Goal: Information Seeking & Learning: Find specific fact

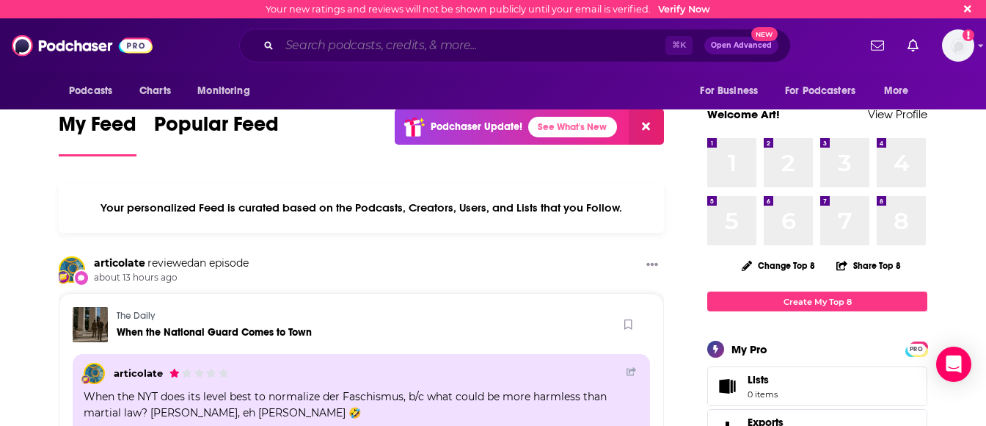
click at [347, 46] on input "Search podcasts, credits, & more..." at bounding box center [473, 45] width 386 height 23
click at [412, 49] on input "Search podcasts, credits, & more..." at bounding box center [473, 45] width 386 height 23
click at [434, 49] on input "Search podcasts, credits, & more..." at bounding box center [473, 45] width 386 height 23
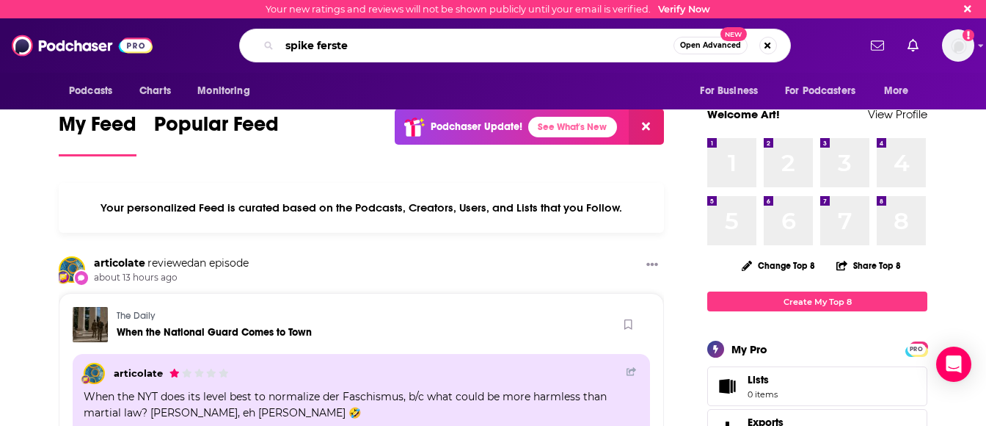
type input "[PERSON_NAME]"
click at [709, 42] on span "Open Advanced" at bounding box center [710, 45] width 61 height 7
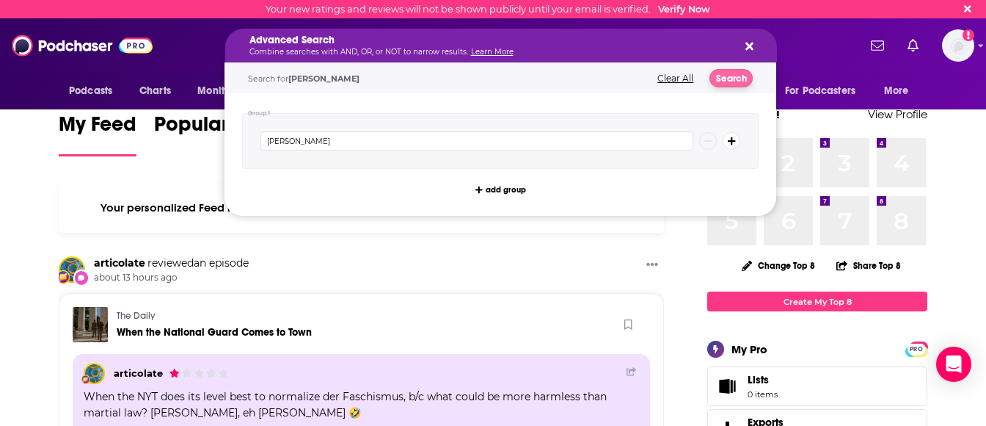
click at [739, 73] on button "Search" at bounding box center [731, 78] width 43 height 18
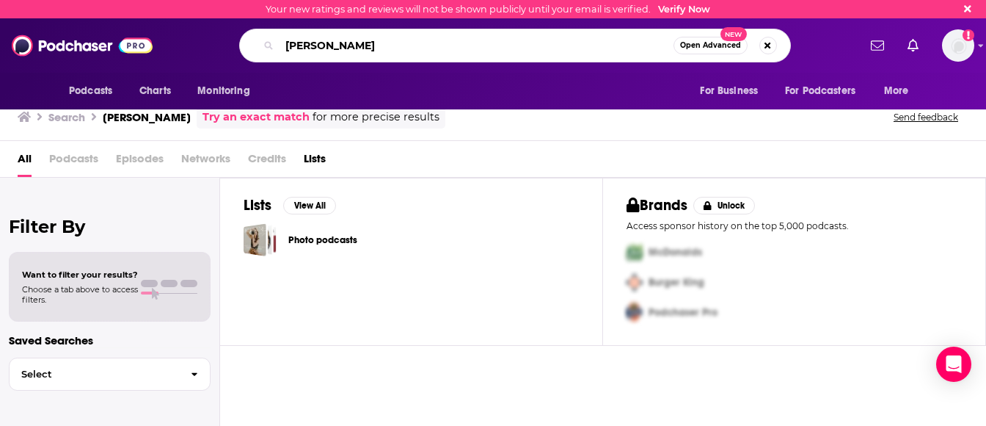
click at [331, 45] on input "[PERSON_NAME]" at bounding box center [477, 45] width 394 height 23
type input "[PERSON_NAME]"
click at [733, 37] on span "New" at bounding box center [734, 34] width 26 height 14
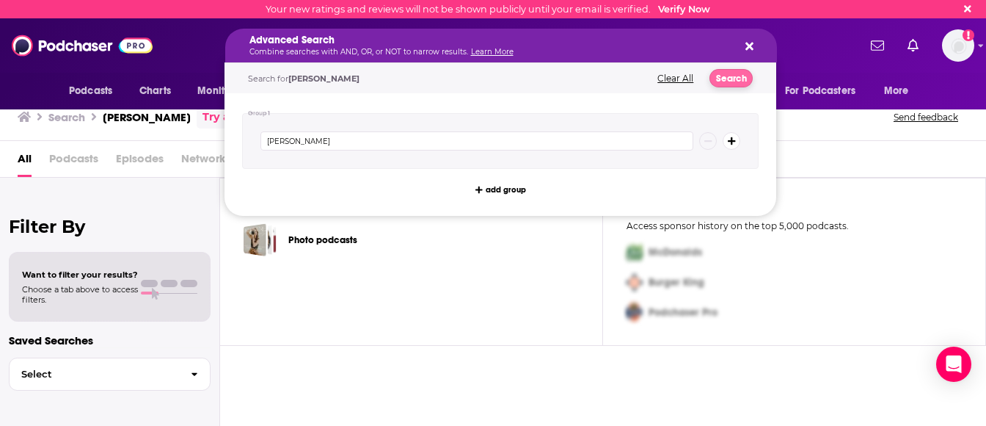
click at [724, 77] on button "Search" at bounding box center [731, 78] width 43 height 18
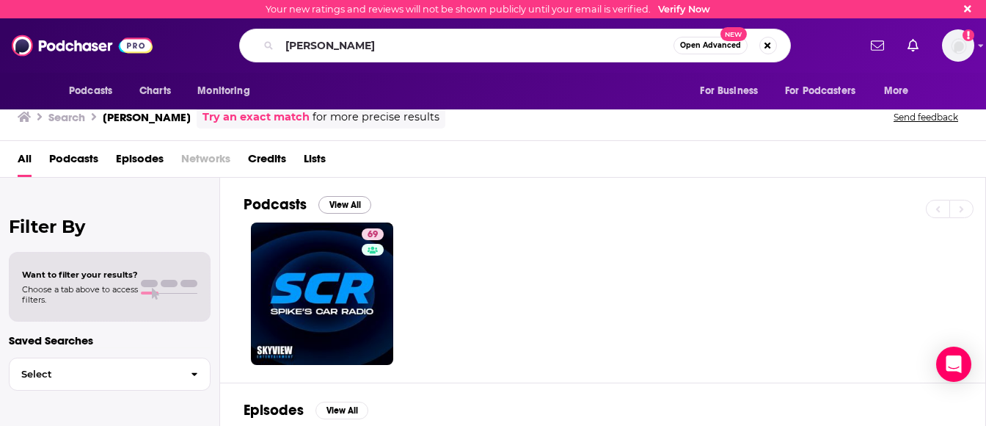
click at [345, 205] on button "View All" at bounding box center [344, 205] width 53 height 18
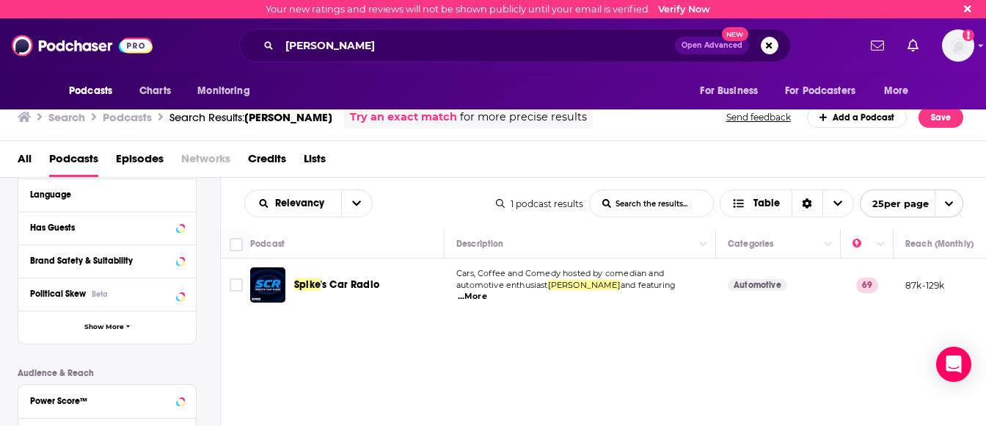
scroll to position [205, 0]
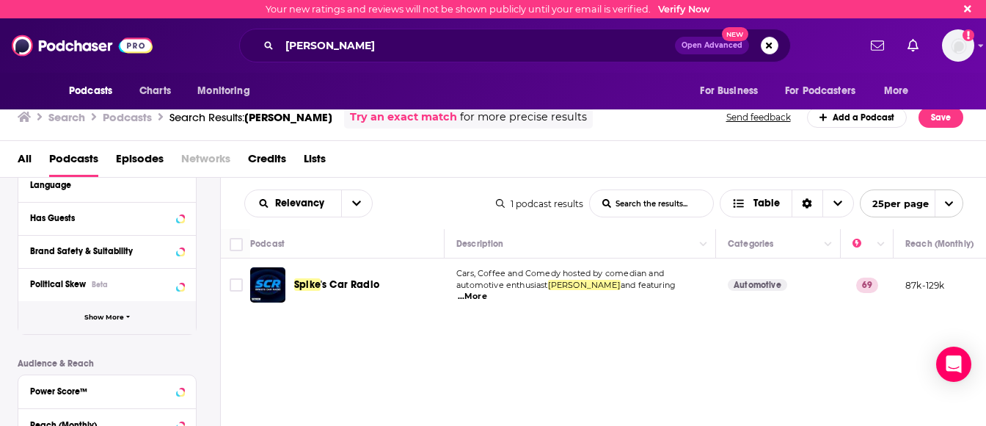
click at [125, 316] on button "Show More" at bounding box center [107, 317] width 178 height 33
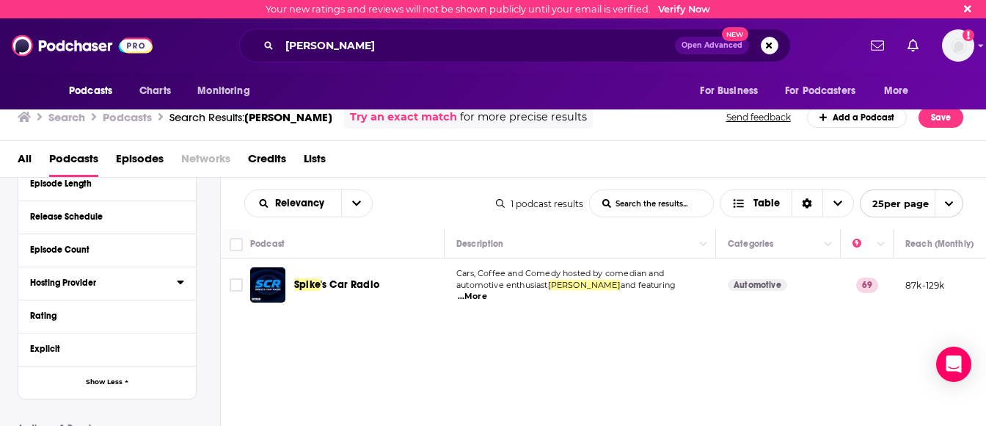
scroll to position [440, 0]
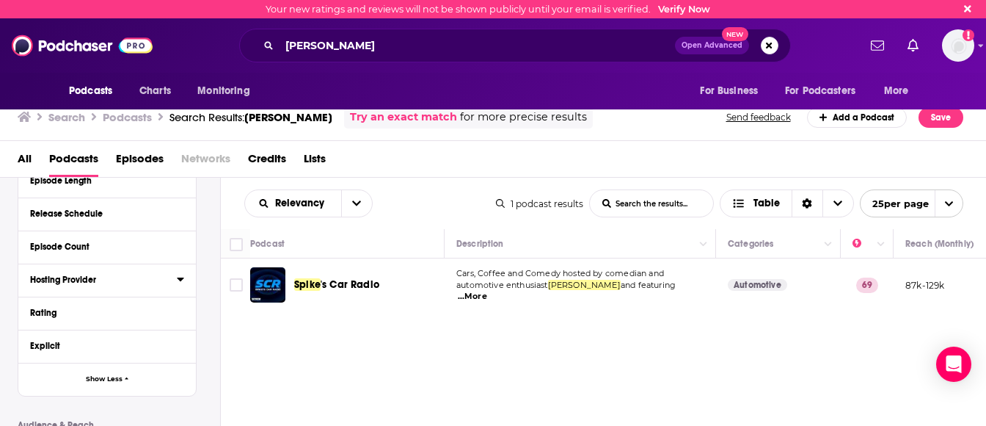
click at [83, 283] on div "Hosting Provider" at bounding box center [98, 279] width 137 height 10
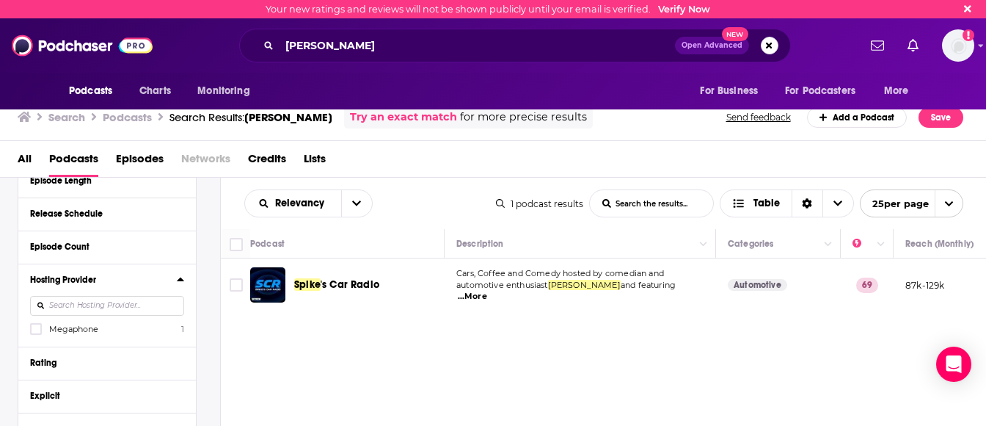
click at [83, 280] on div "Hosting Provider" at bounding box center [98, 279] width 137 height 10
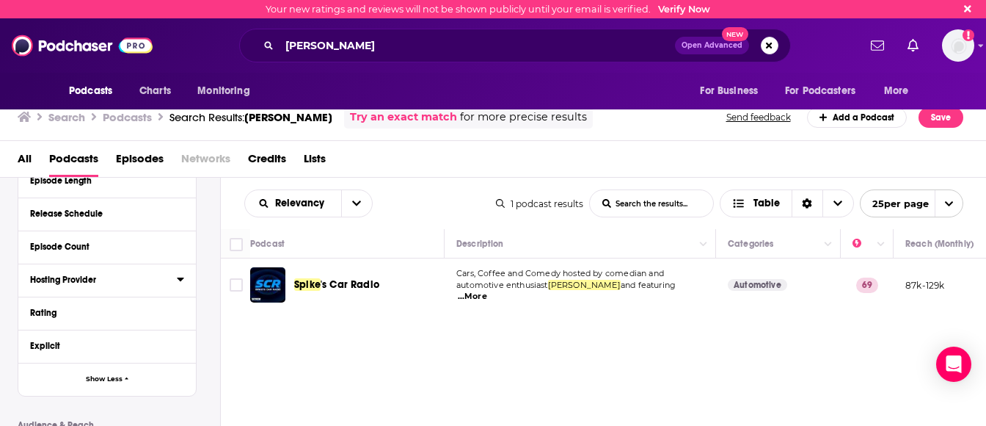
click at [79, 275] on div "Hosting Provider" at bounding box center [98, 279] width 137 height 10
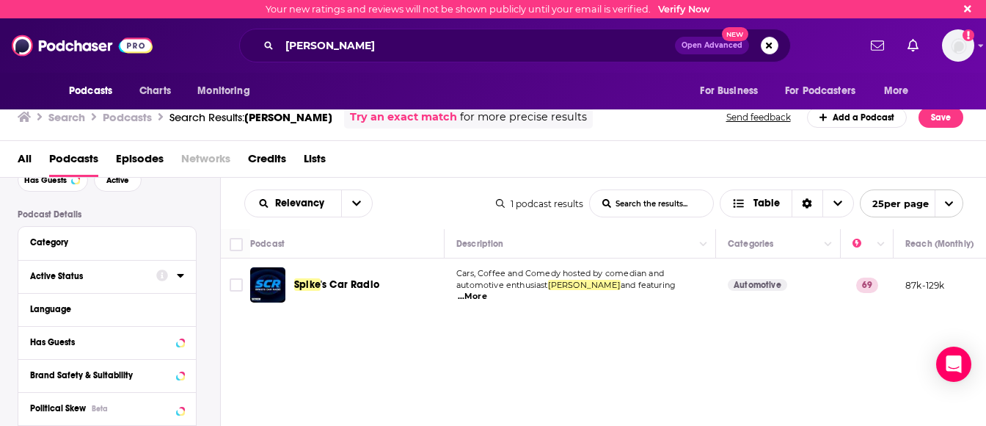
scroll to position [84, 0]
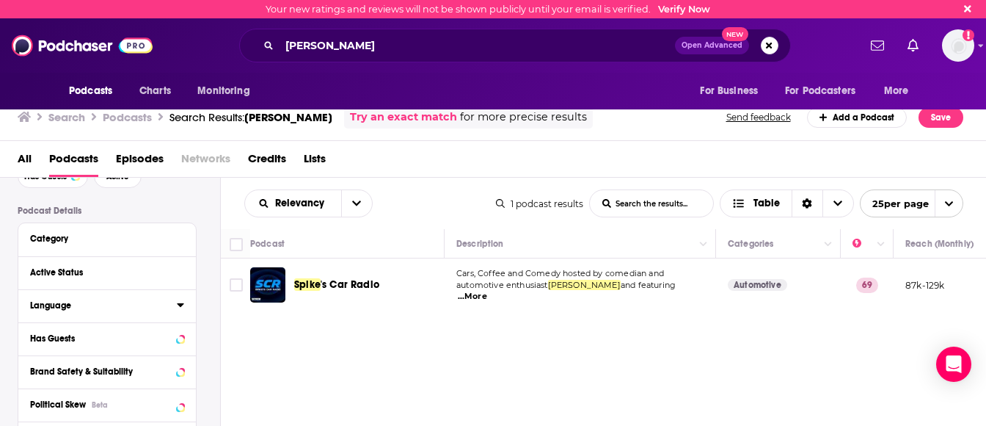
click at [87, 296] on button "Language" at bounding box center [103, 305] width 147 height 18
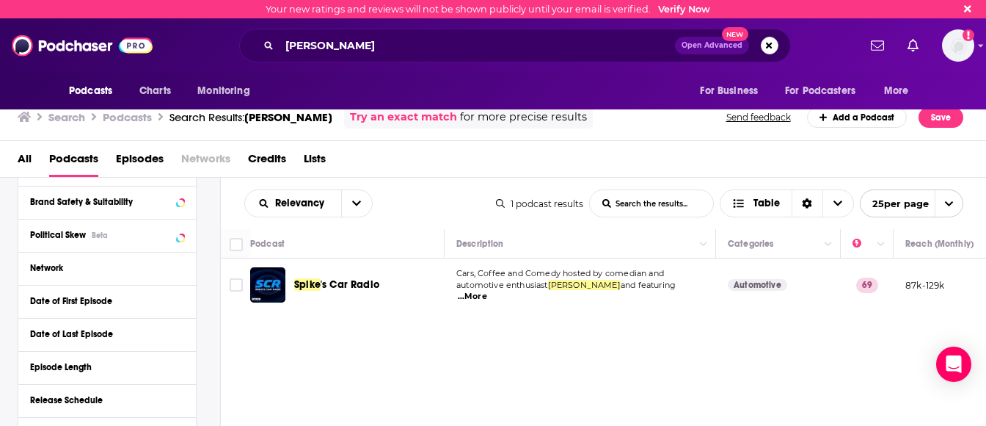
scroll to position [309, 0]
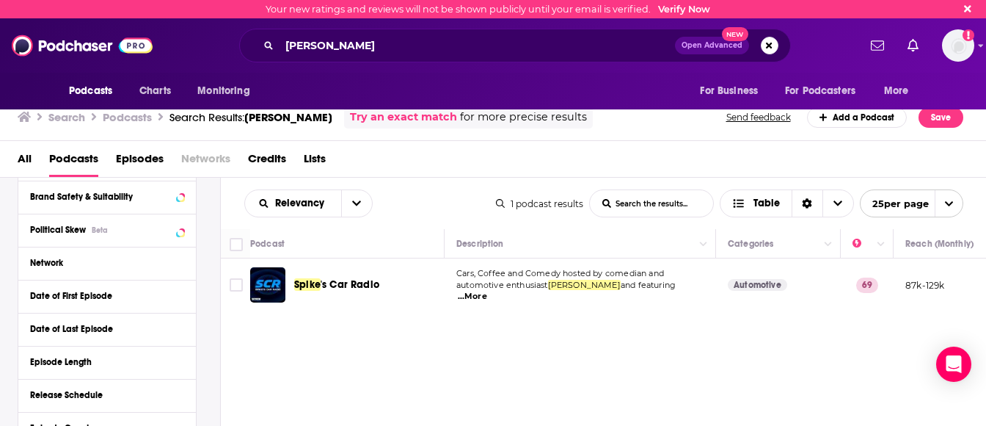
drag, startPoint x: 68, startPoint y: 328, endPoint x: 98, endPoint y: 240, distance: 92.8
click at [98, 240] on div "Category Active Status Language English 1 Has Guests Brand Safety & Suitability…" at bounding box center [107, 313] width 179 height 630
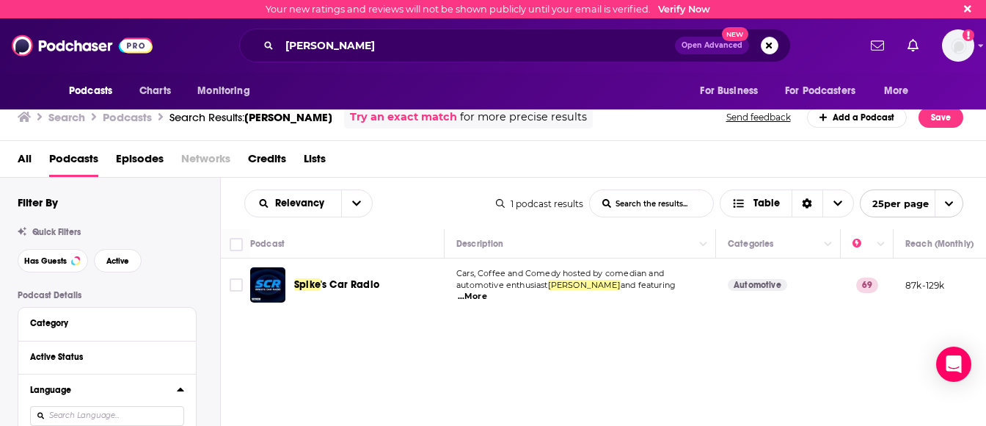
scroll to position [0, 0]
click at [327, 157] on div "All Podcasts Episodes Networks Credits Lists" at bounding box center [497, 162] width 958 height 30
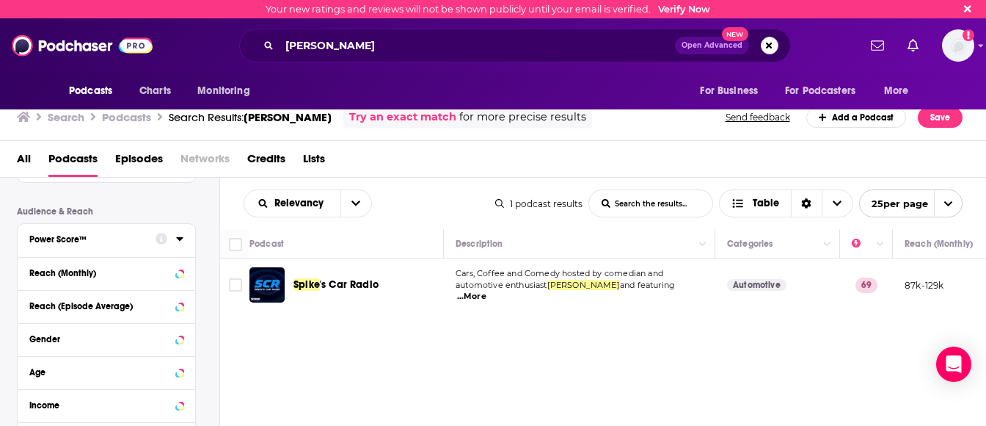
scroll to position [757, 0]
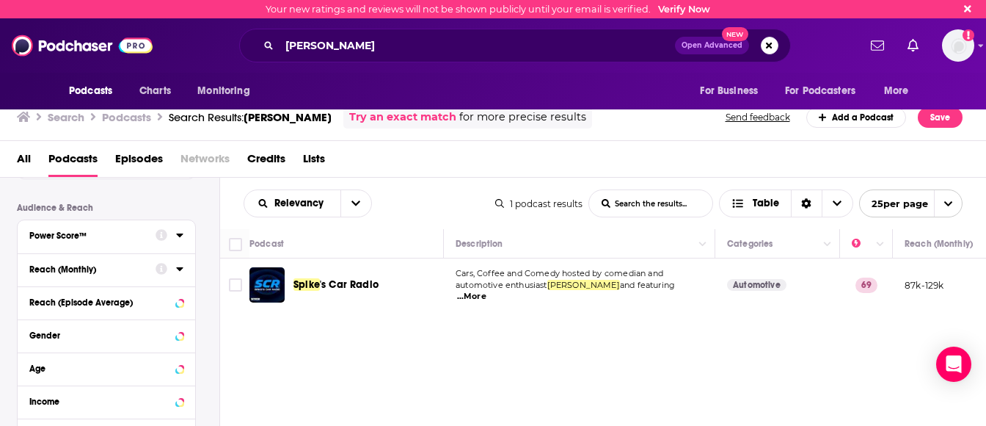
click at [174, 264] on div at bounding box center [170, 269] width 28 height 18
click at [183, 266] on icon at bounding box center [179, 269] width 7 height 12
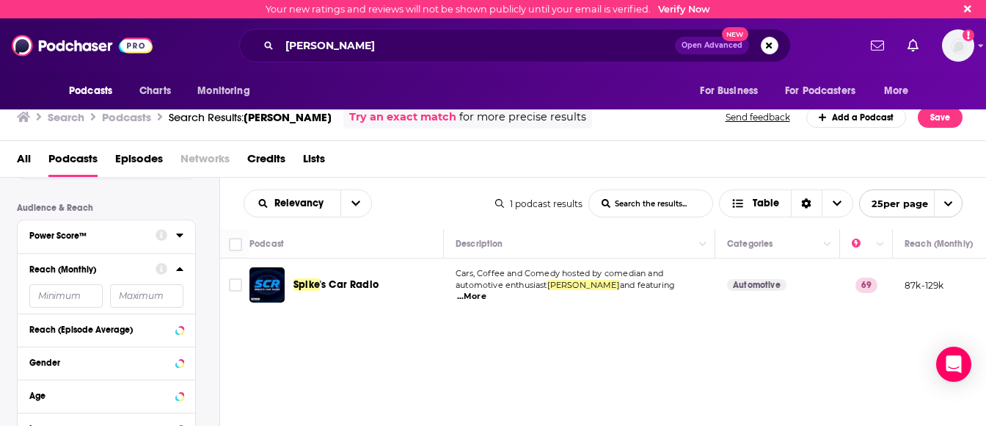
click at [72, 299] on input "number" at bounding box center [65, 295] width 73 height 23
click at [156, 298] on input "number" at bounding box center [146, 295] width 73 height 23
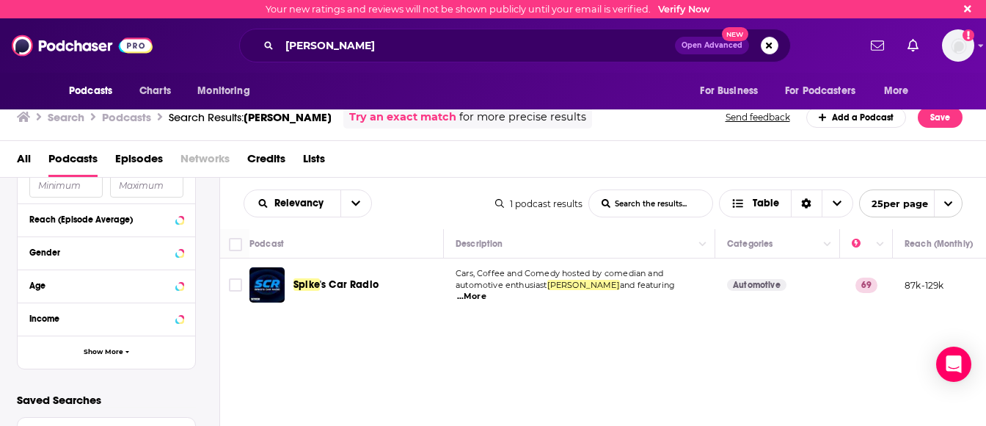
scroll to position [873, 0]
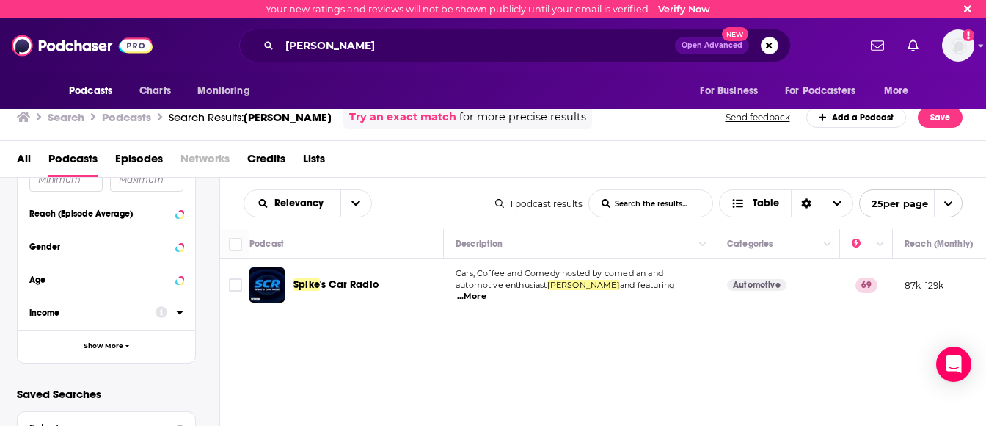
click at [178, 308] on icon at bounding box center [179, 312] width 7 height 12
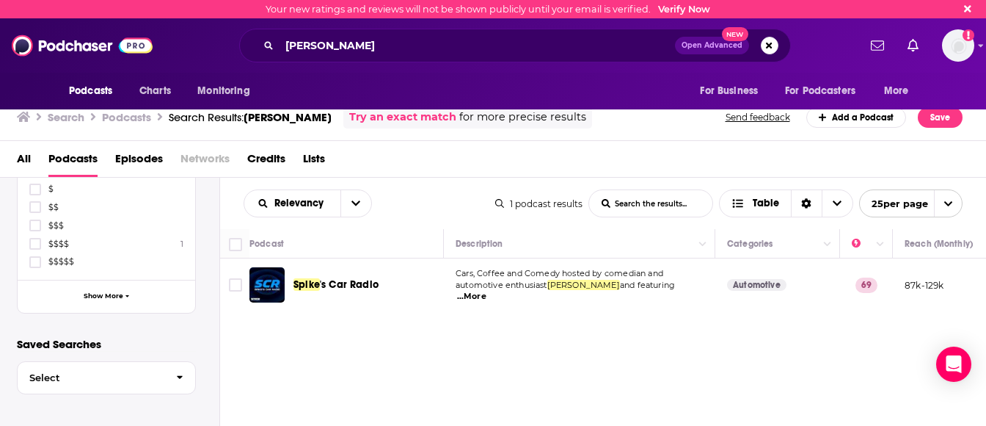
scroll to position [0, 1]
click at [87, 375] on span "Select" at bounding box center [91, 378] width 147 height 10
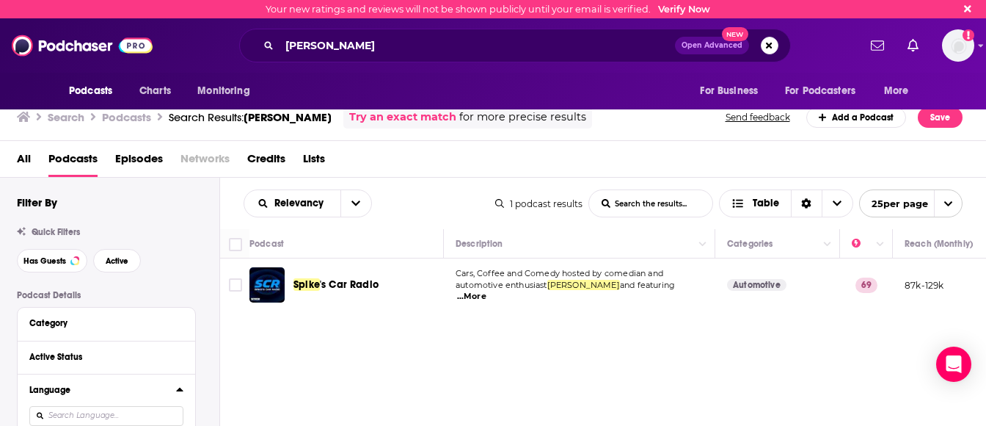
scroll to position [0, 0]
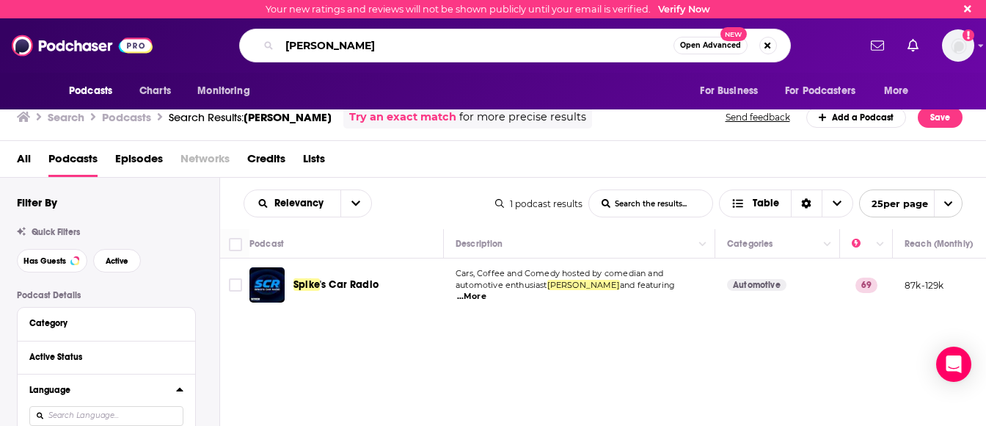
drag, startPoint x: 371, startPoint y: 51, endPoint x: 277, endPoint y: 46, distance: 94.8
click at [277, 46] on div "[PERSON_NAME] Open Advanced New" at bounding box center [515, 46] width 552 height 34
type input "[PERSON_NAME]"
click at [743, 43] on button "Open Advanced New" at bounding box center [711, 46] width 74 height 18
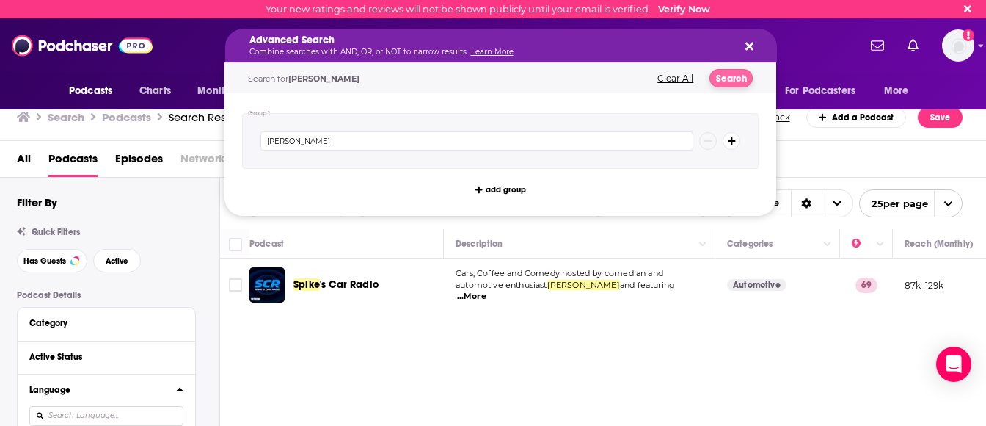
click at [728, 75] on button "Search" at bounding box center [731, 78] width 43 height 18
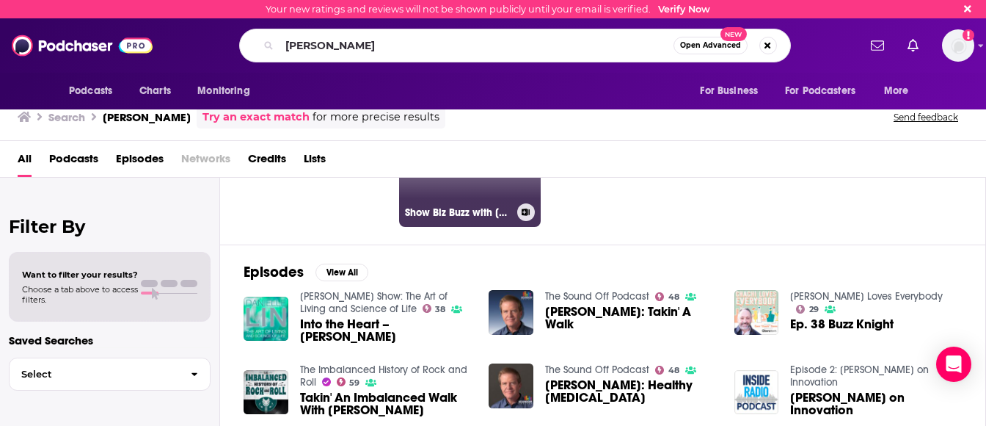
scroll to position [141, 0]
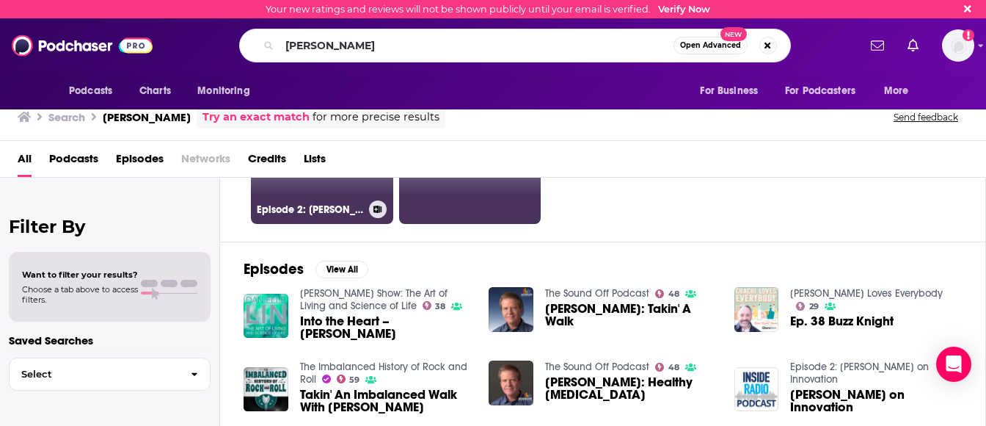
click at [363, 202] on div "Episode 2: [PERSON_NAME] on Innovation" at bounding box center [322, 209] width 131 height 18
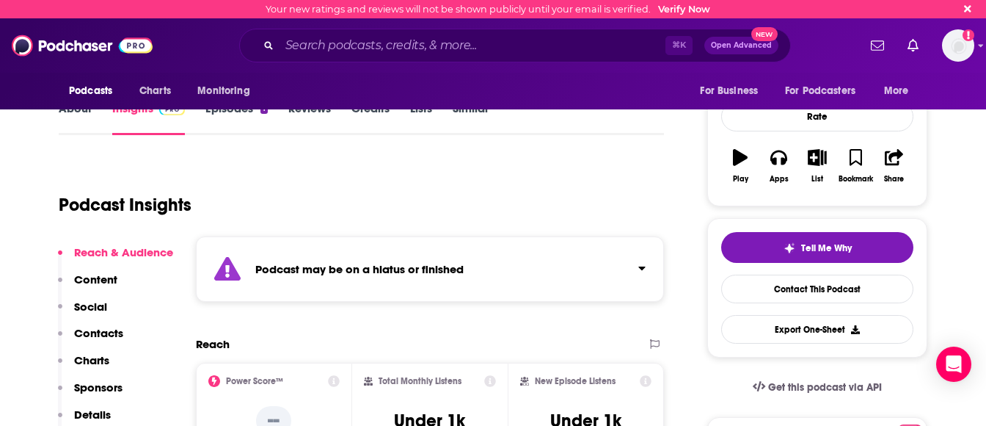
scroll to position [181, 0]
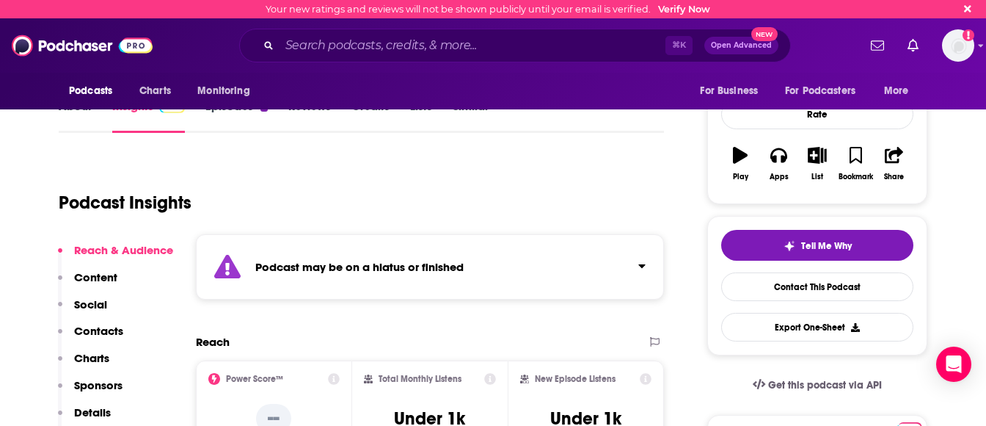
click at [109, 330] on p "Contacts" at bounding box center [98, 331] width 49 height 14
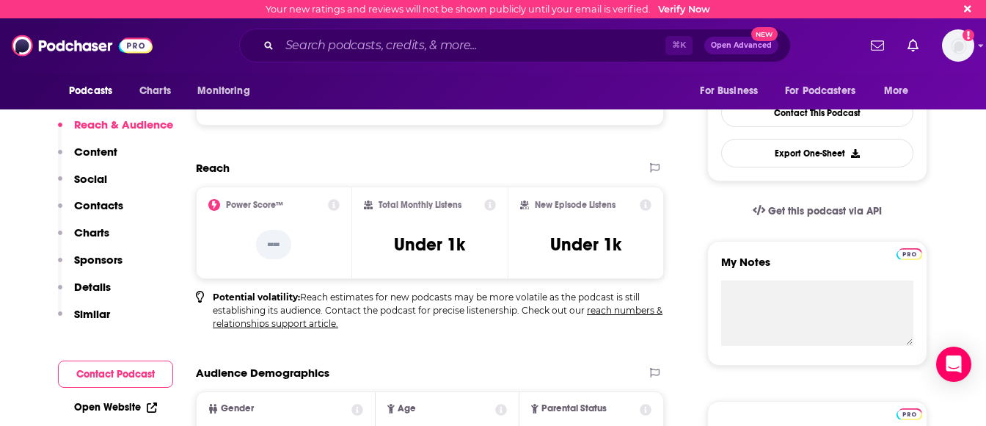
scroll to position [352, 0]
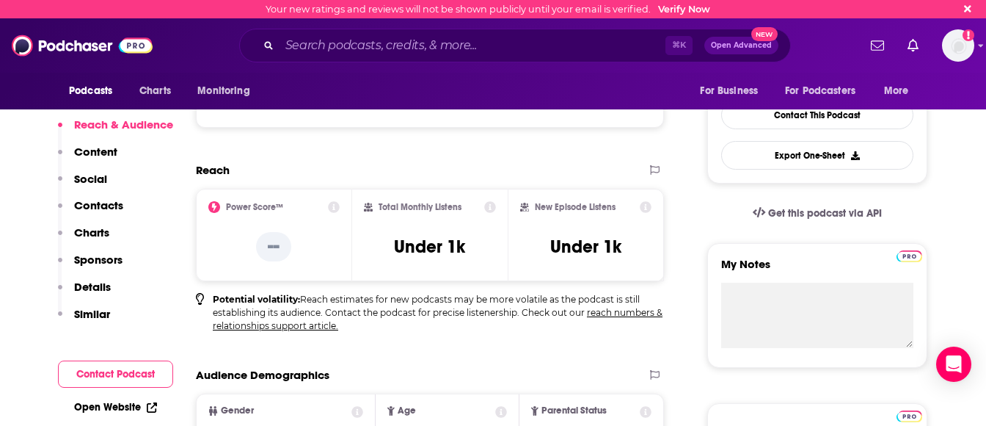
click at [109, 200] on p "Contacts" at bounding box center [98, 205] width 49 height 14
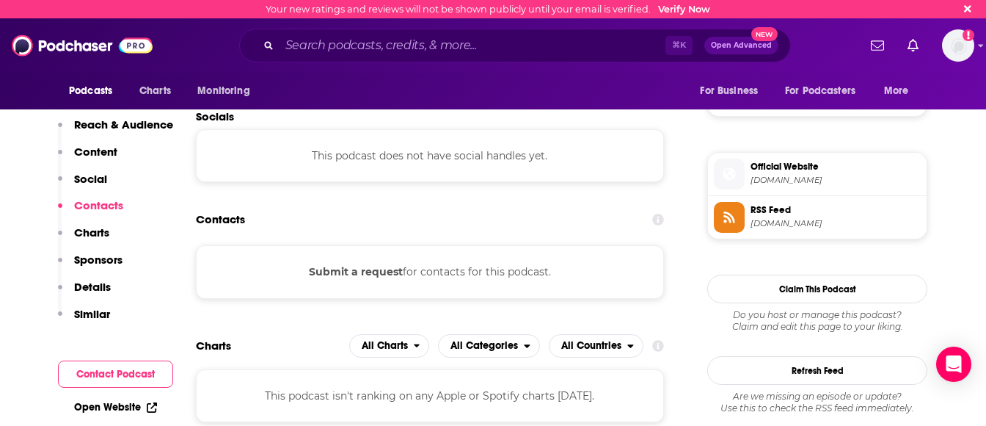
scroll to position [1112, 0]
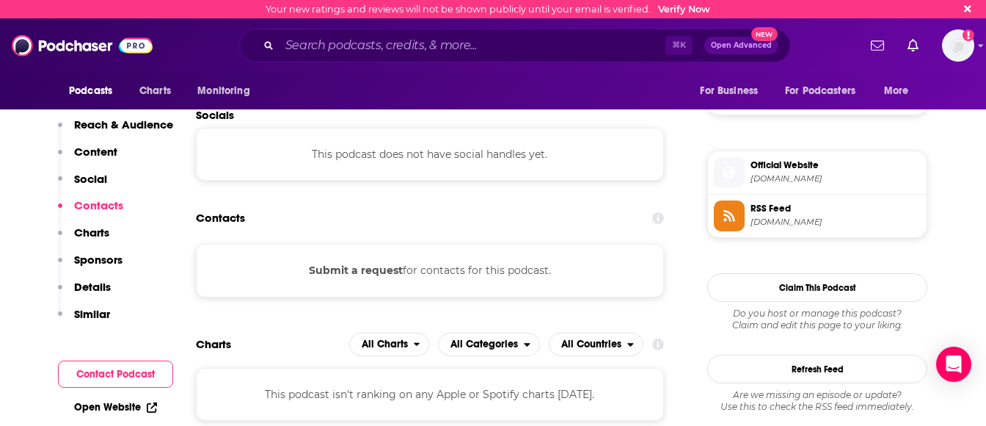
click at [110, 199] on p "Contacts" at bounding box center [98, 205] width 49 height 14
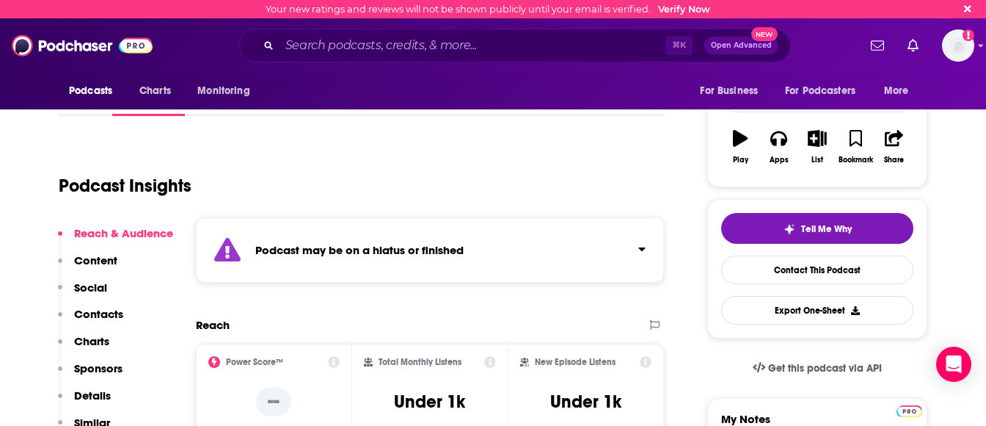
scroll to position [197, 0]
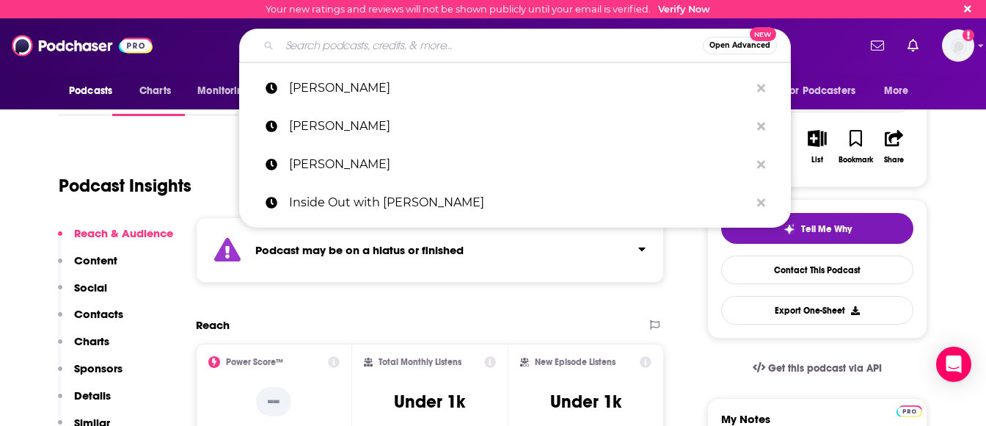
click at [483, 49] on input "Search podcasts, credits, & more..." at bounding box center [491, 45] width 423 height 23
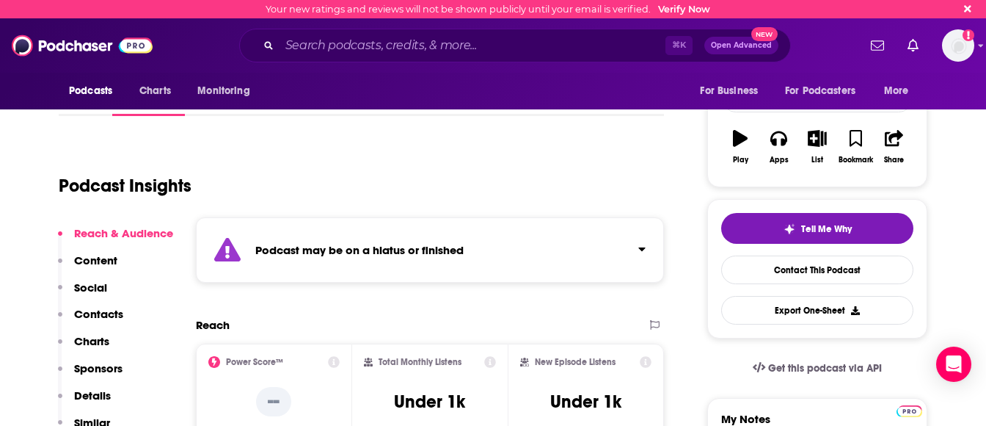
click at [765, 32] on span "New" at bounding box center [764, 34] width 26 height 14
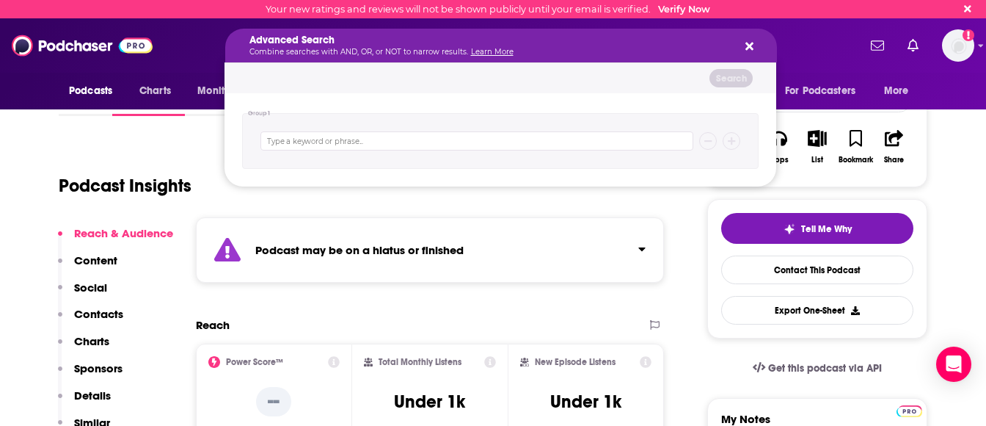
click at [433, 85] on div "Search" at bounding box center [501, 78] width 552 height 30
click at [415, 42] on h5 "Advanced Search" at bounding box center [489, 40] width 480 height 10
click at [350, 113] on div "Search podcasts, credits, & more..." at bounding box center [500, 141] width 517 height 56
click at [748, 44] on icon "Search podcasts, credits, & more..." at bounding box center [750, 47] width 8 height 8
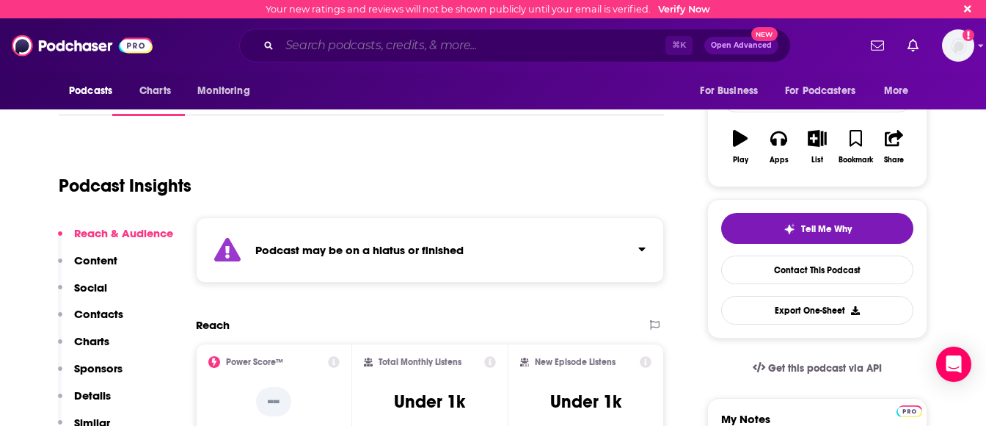
click at [343, 50] on input "Search podcasts, credits, & more..." at bounding box center [473, 45] width 386 height 23
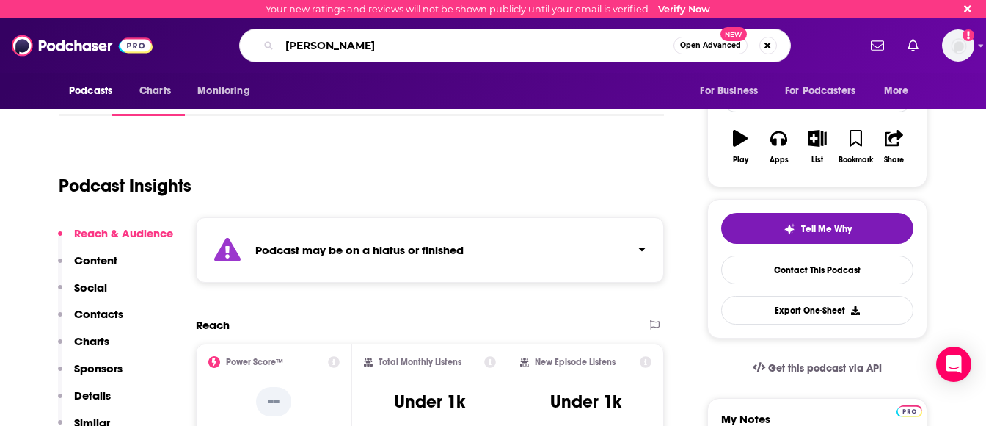
type input "[PERSON_NAME]"
drag, startPoint x: 754, startPoint y: 51, endPoint x: 745, endPoint y: 44, distance: 12.0
click at [745, 44] on span "Open Advanced New" at bounding box center [725, 46] width 103 height 18
click at [724, 39] on span "New" at bounding box center [734, 34] width 26 height 14
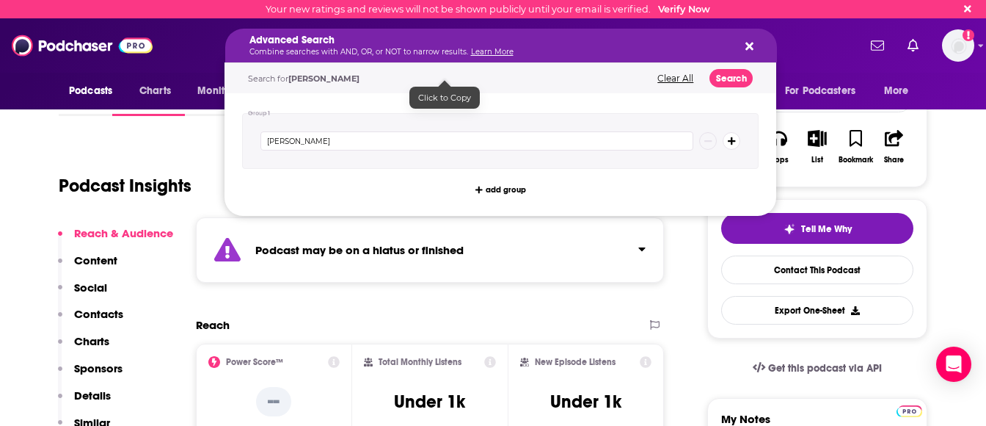
click at [325, 78] on span "[PERSON_NAME]" at bounding box center [323, 78] width 71 height 10
click at [731, 72] on button "Search" at bounding box center [731, 78] width 43 height 18
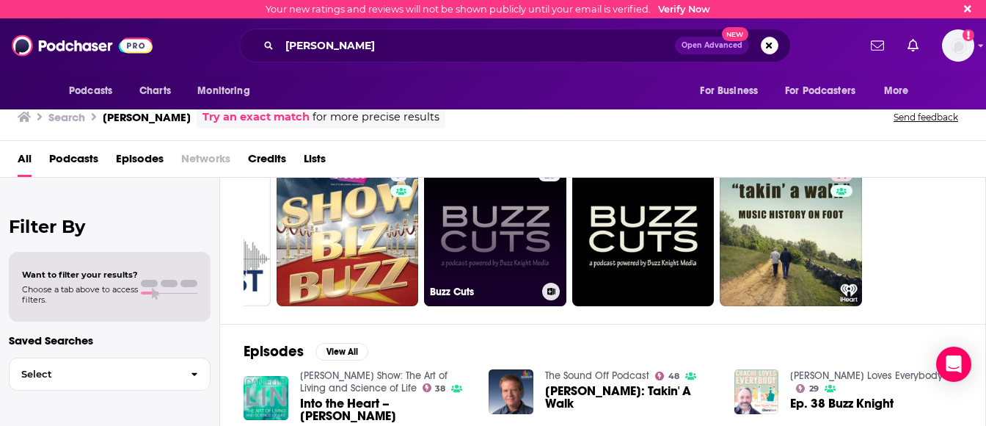
scroll to position [0, 150]
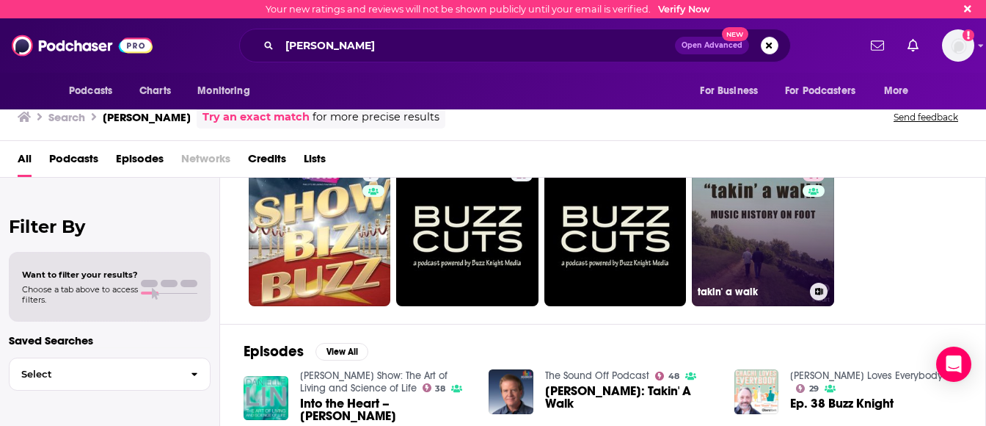
click at [745, 244] on link "64 takin' a walk" at bounding box center [763, 235] width 142 height 142
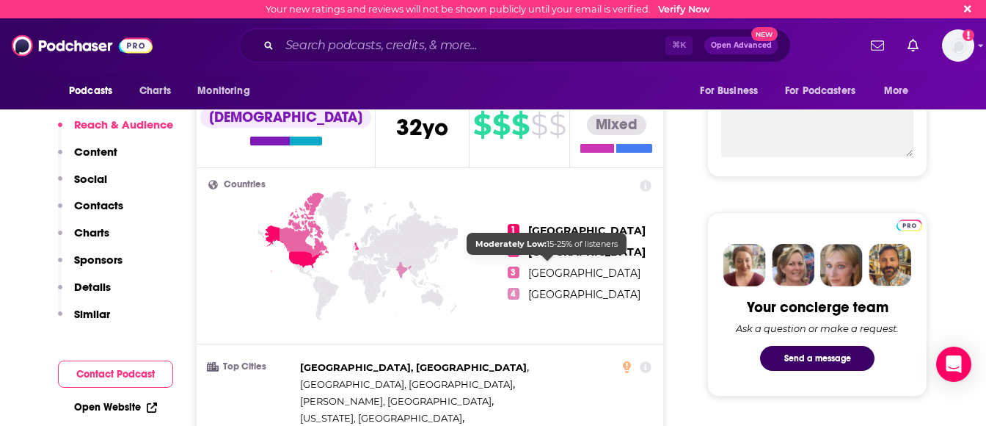
scroll to position [581, 0]
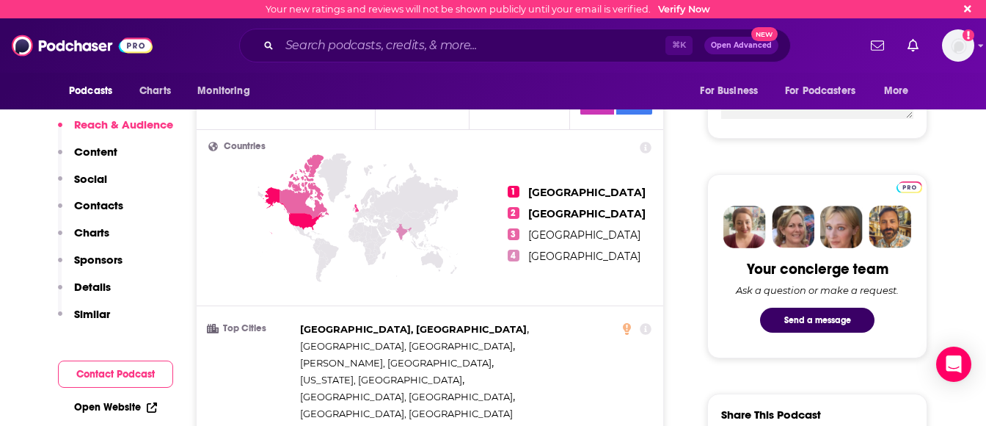
click at [103, 201] on p "Contacts" at bounding box center [98, 205] width 49 height 14
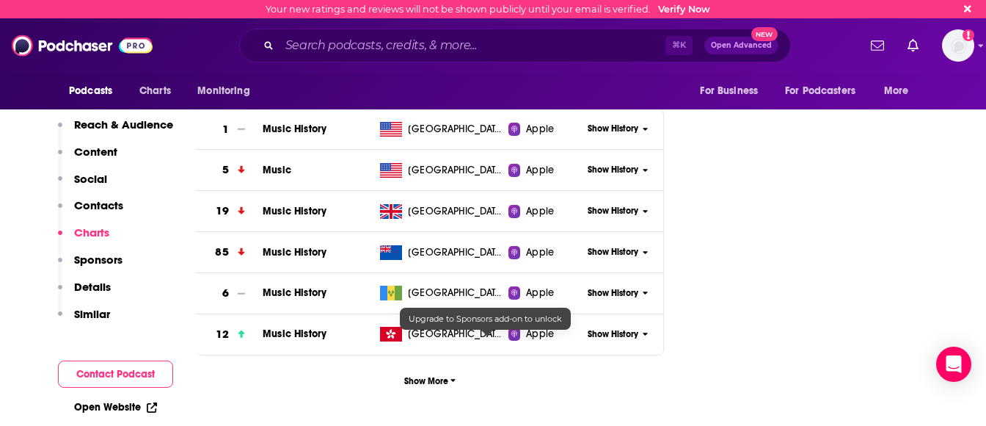
scroll to position [1638, 0]
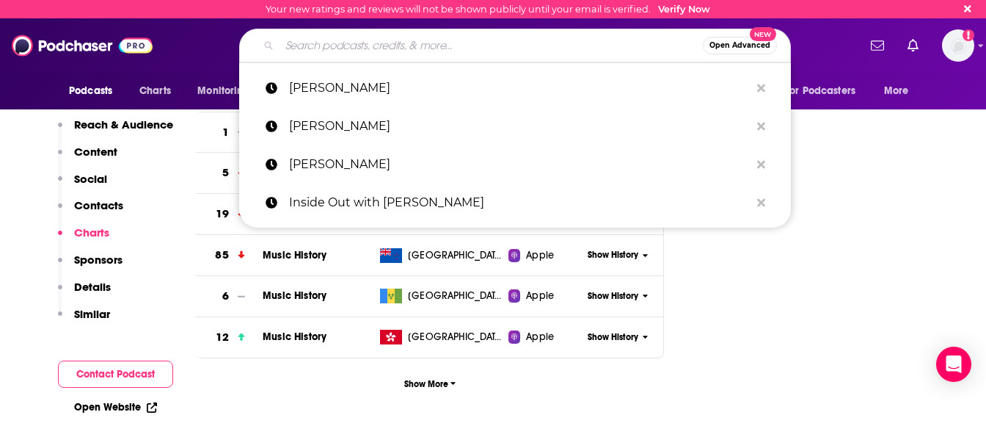
click at [487, 44] on input "Search podcasts, credits, & more..." at bounding box center [491, 45] width 423 height 23
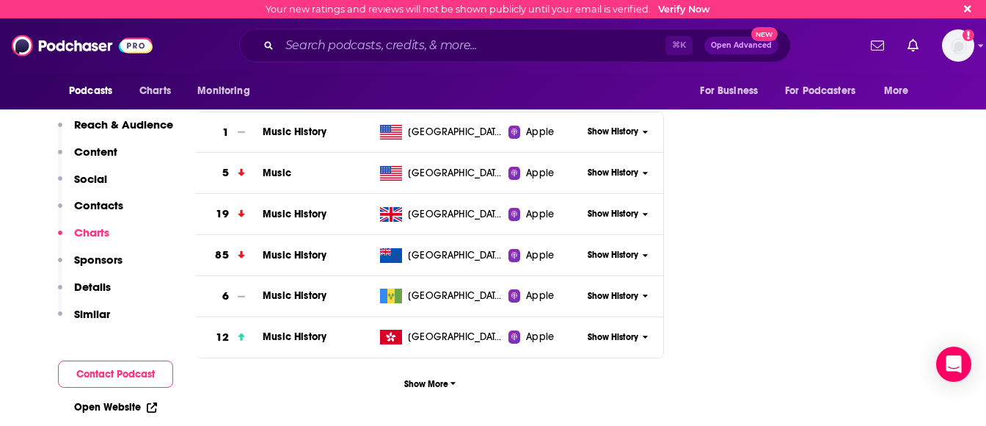
click at [487, 7] on div "Your new ratings and reviews will not be shown publicly until your email is ver…" at bounding box center [488, 9] width 445 height 11
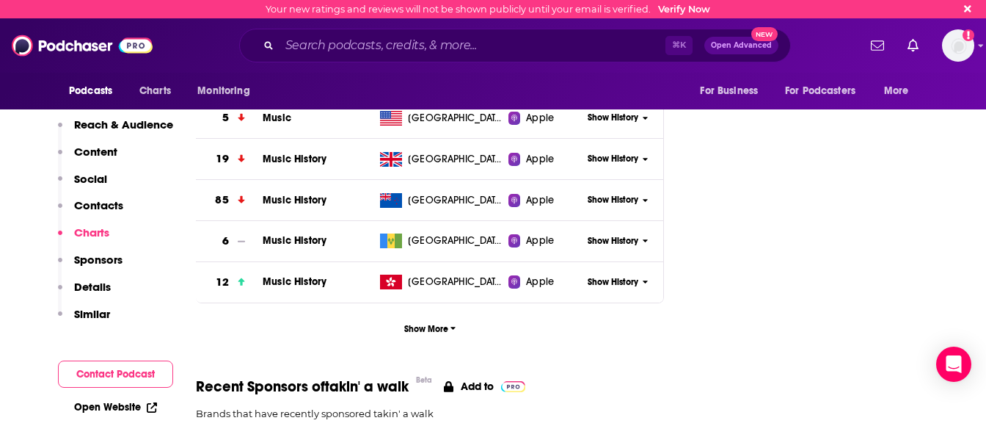
scroll to position [1695, 0]
